Goal: Transaction & Acquisition: Purchase product/service

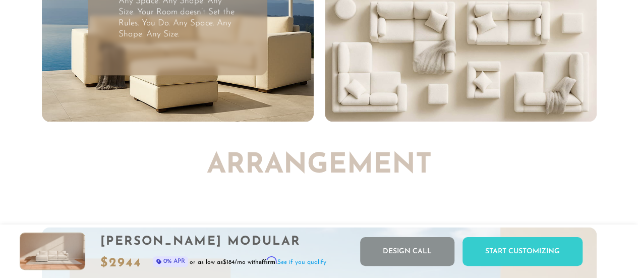
scroll to position [2455, 0]
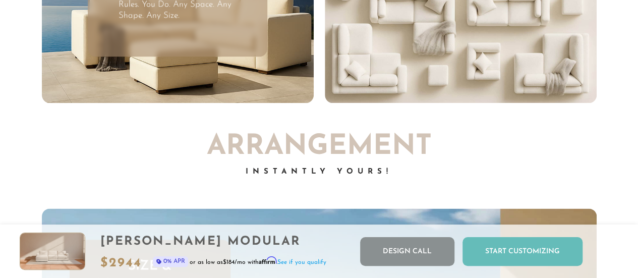
click at [528, 250] on div "Start Customizing" at bounding box center [522, 251] width 120 height 29
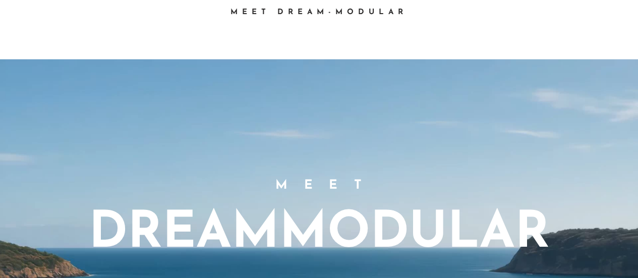
scroll to position [0, 0]
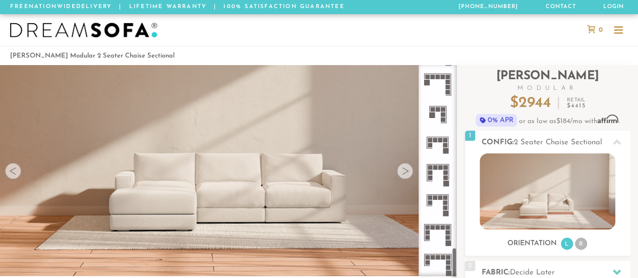
click at [437, 113] on icon at bounding box center [438, 114] width 30 height 30
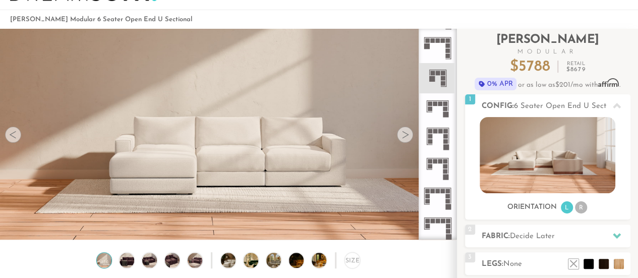
scroll to position [41, 0]
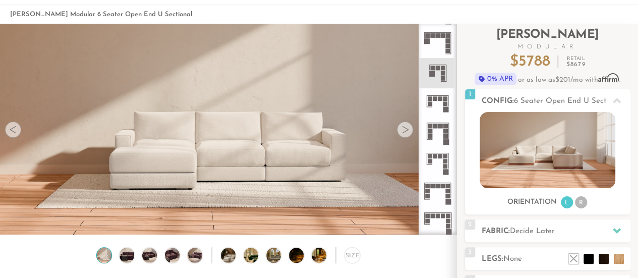
click at [444, 99] on rect at bounding box center [445, 98] width 5 height 5
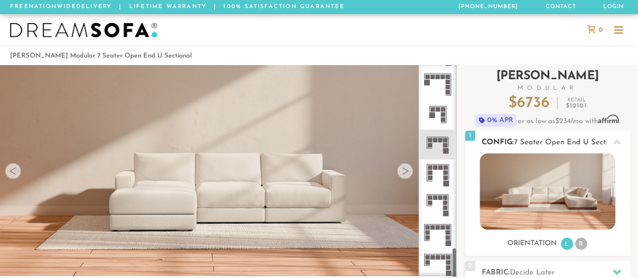
click at [514, 180] on img at bounding box center [547, 191] width 136 height 76
click at [615, 32] on div at bounding box center [618, 33] width 9 height 2
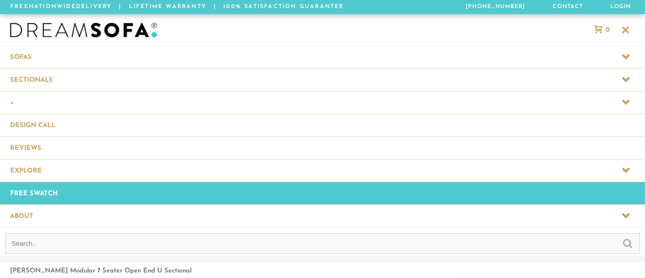
scroll to position [11090, 637]
click at [628, 77] on icon at bounding box center [626, 80] width 8 height 6
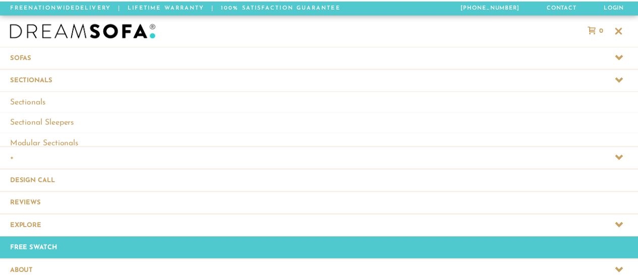
scroll to position [8, 8]
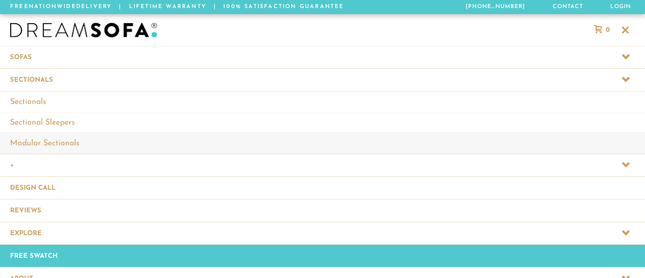
click at [64, 143] on link "Modular Sectionals" at bounding box center [322, 143] width 645 height 21
